Goal: Task Accomplishment & Management: Use online tool/utility

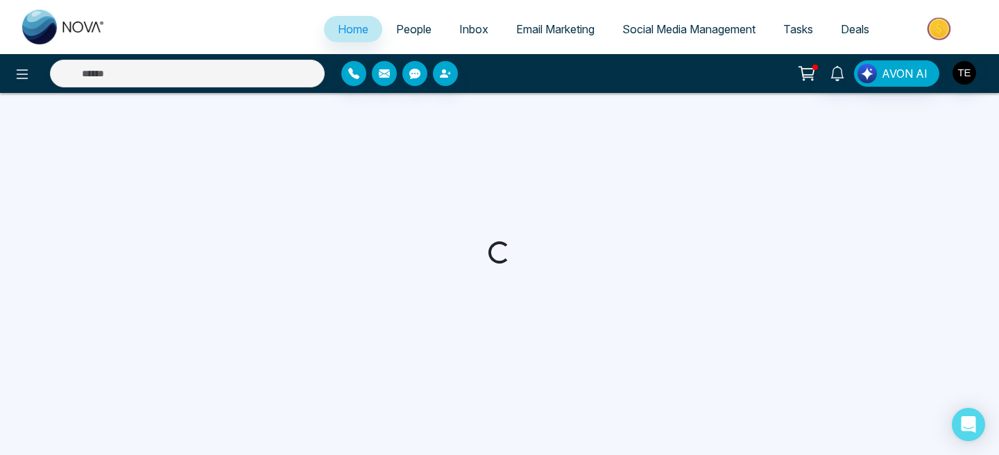
select select "*"
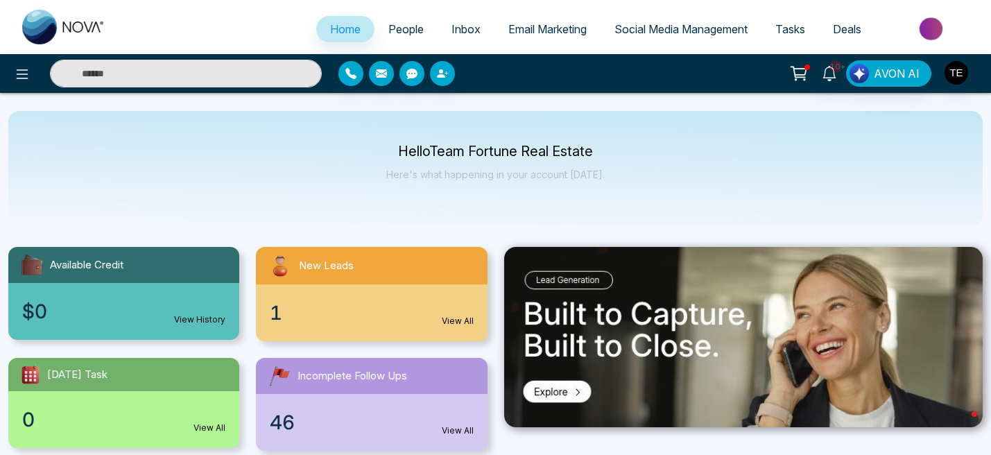
click at [402, 296] on div "1 View All" at bounding box center [371, 312] width 231 height 57
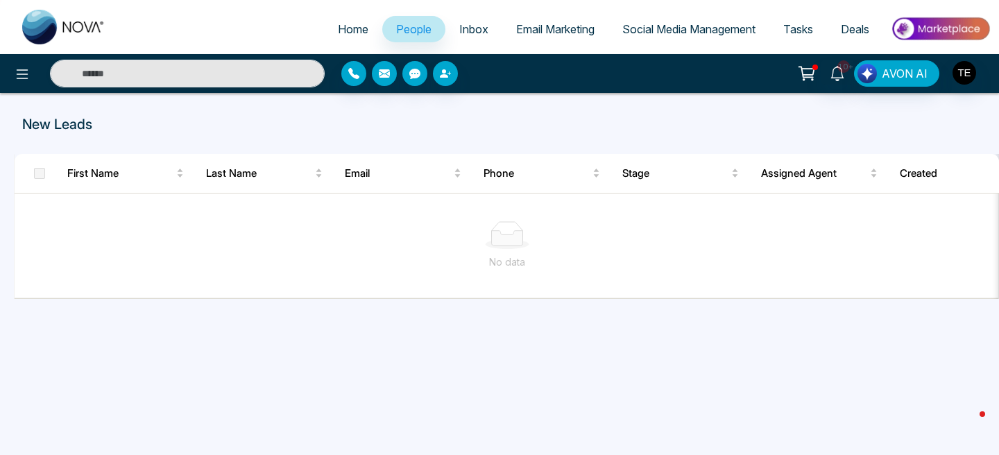
click at [532, 23] on span "Email Marketing" at bounding box center [555, 29] width 78 height 14
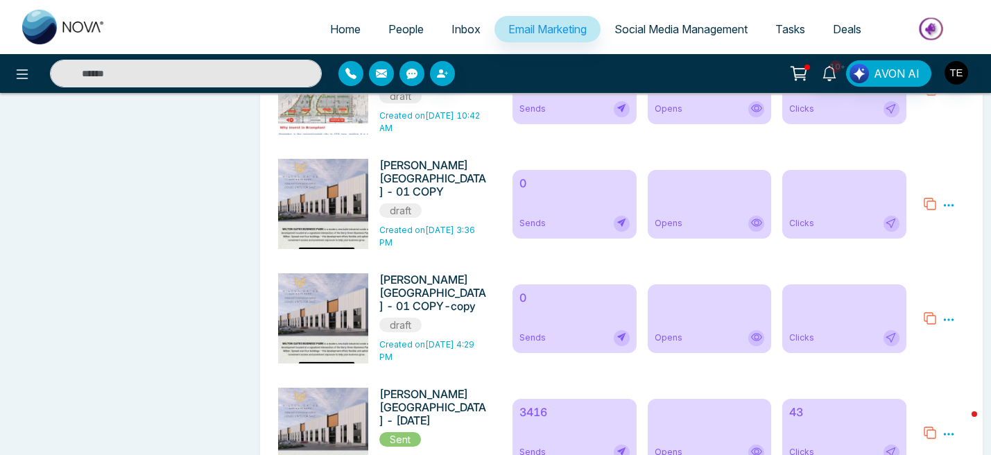
scroll to position [999, 0]
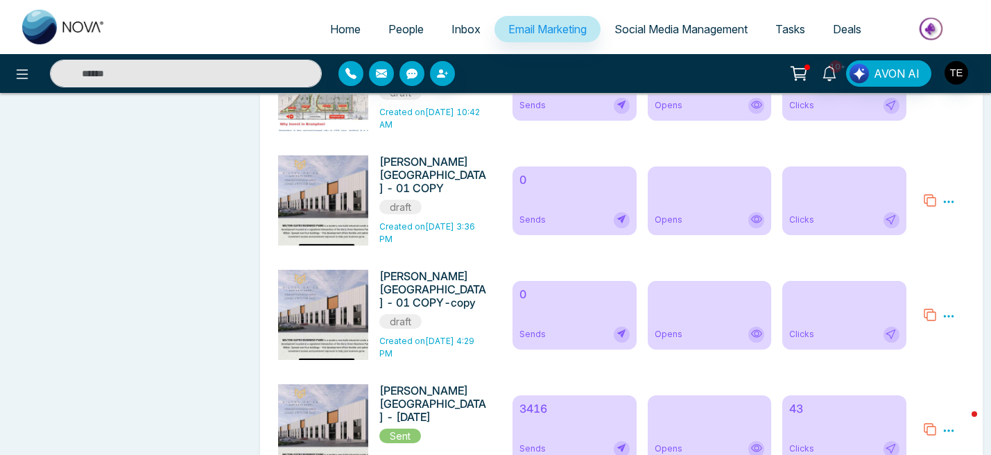
click at [948, 207] on icon at bounding box center [949, 202] width 12 height 12
click at [919, 243] on link "Edit" at bounding box center [915, 242] width 17 height 12
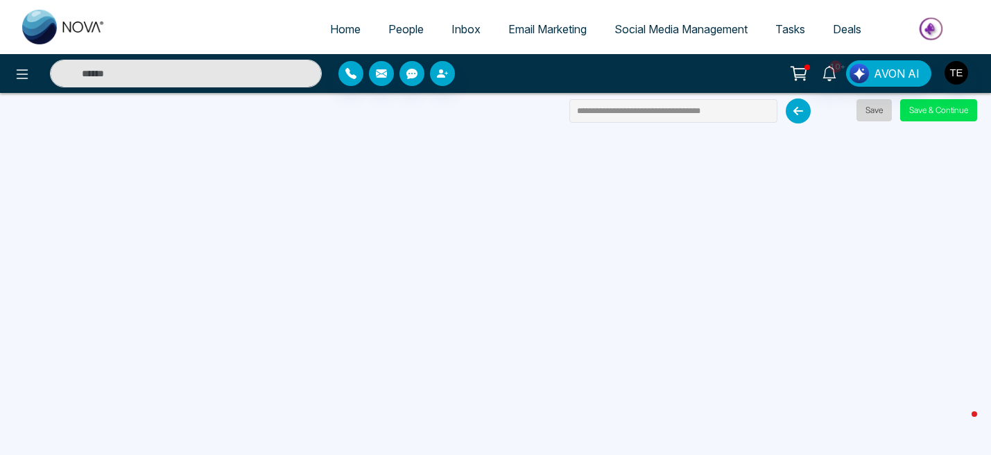
click at [866, 111] on button "Save" at bounding box center [874, 110] width 35 height 22
click at [879, 114] on button "Save" at bounding box center [874, 110] width 35 height 22
click at [930, 111] on button "Save & Continue" at bounding box center [939, 110] width 77 height 22
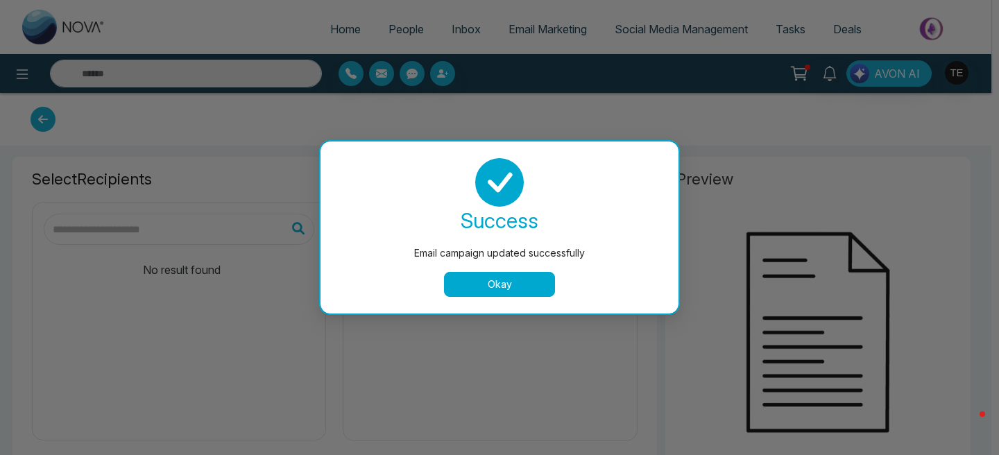
type input "**********"
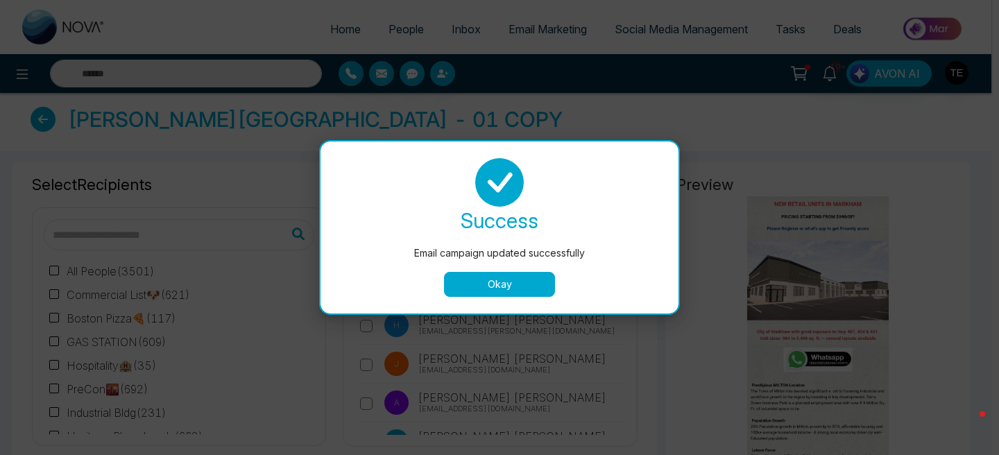
click at [545, 282] on button "Okay" at bounding box center [499, 284] width 111 height 25
